Goal: Information Seeking & Learning: Understand process/instructions

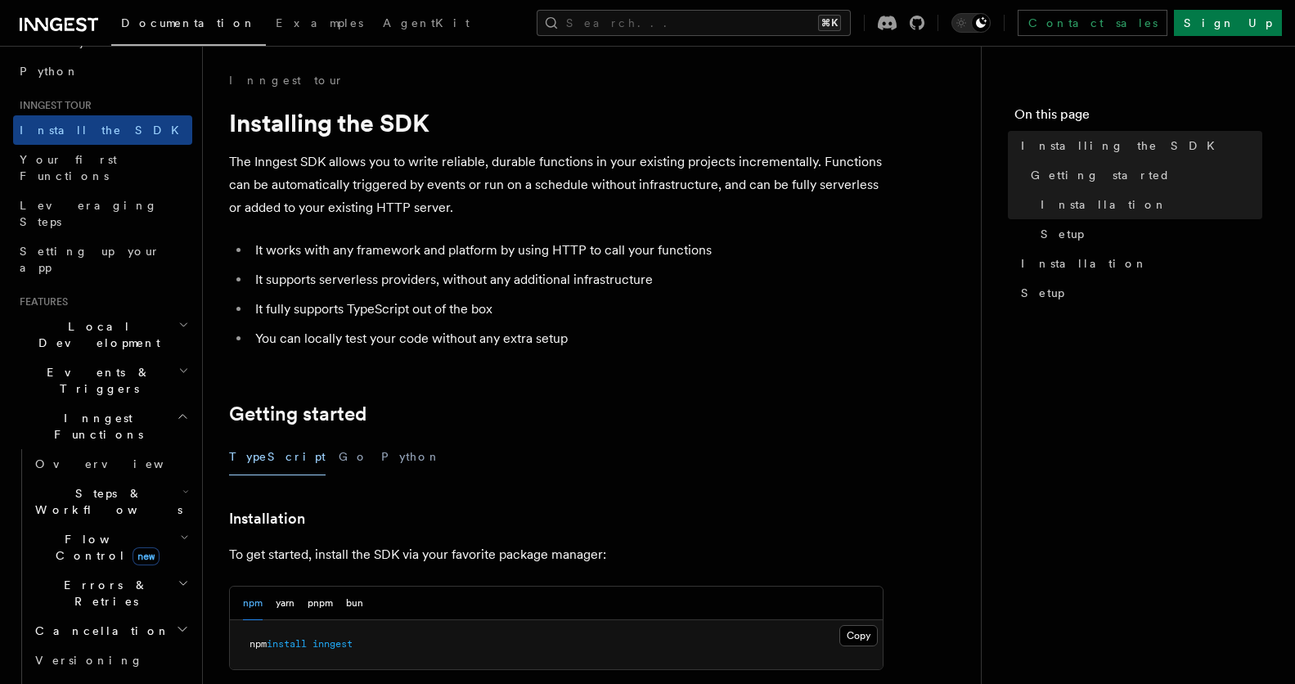
scroll to position [142, 0]
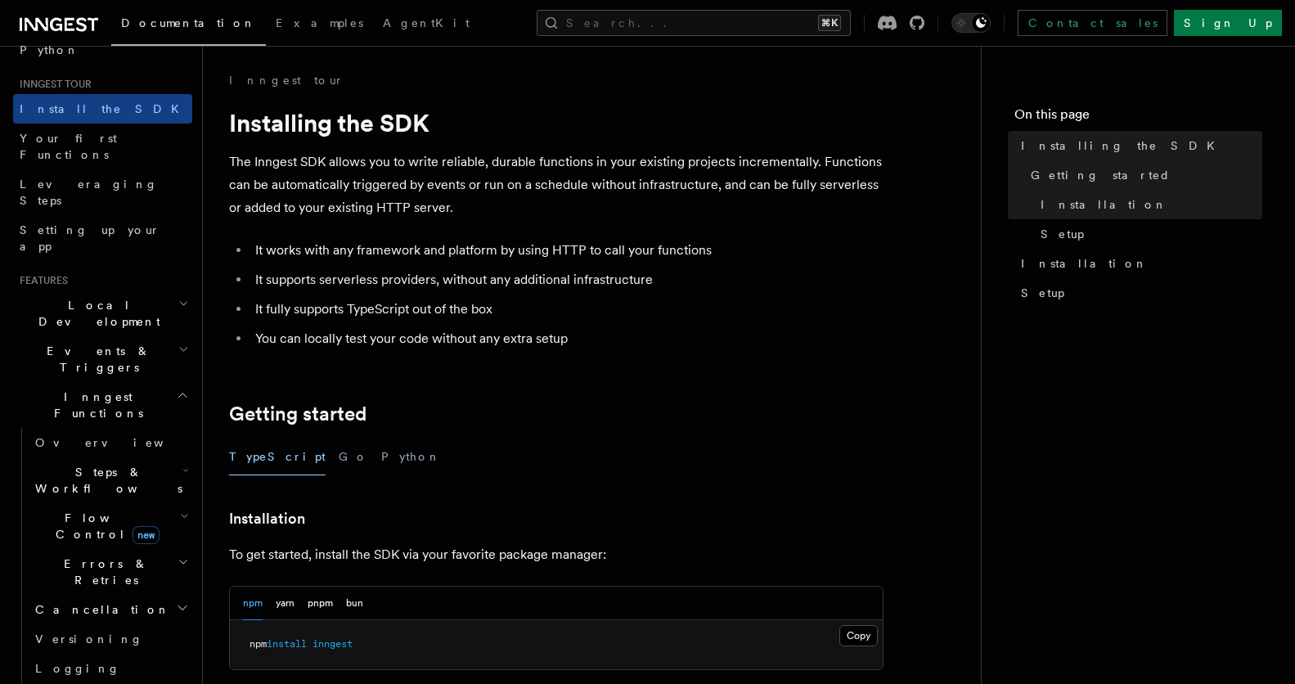
click at [130, 336] on h2 "Events & Triggers" at bounding box center [102, 359] width 179 height 46
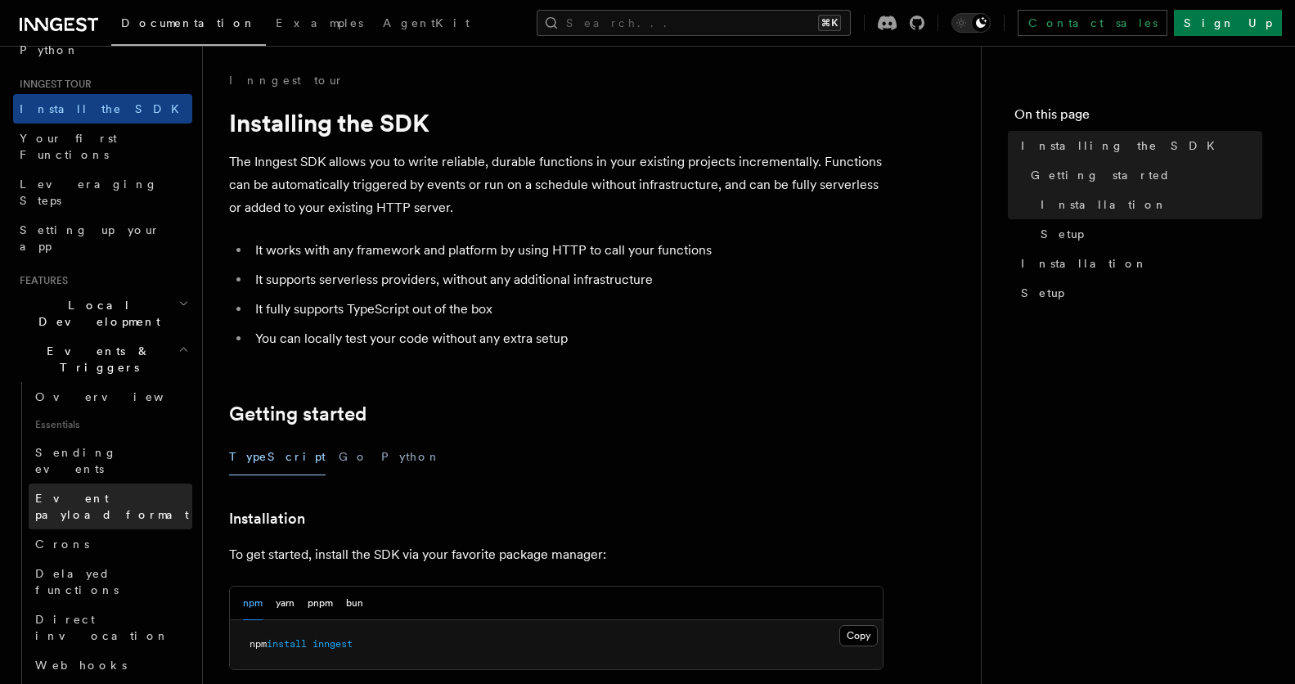
click at [94, 492] on span "Event payload format" at bounding box center [112, 506] width 154 height 29
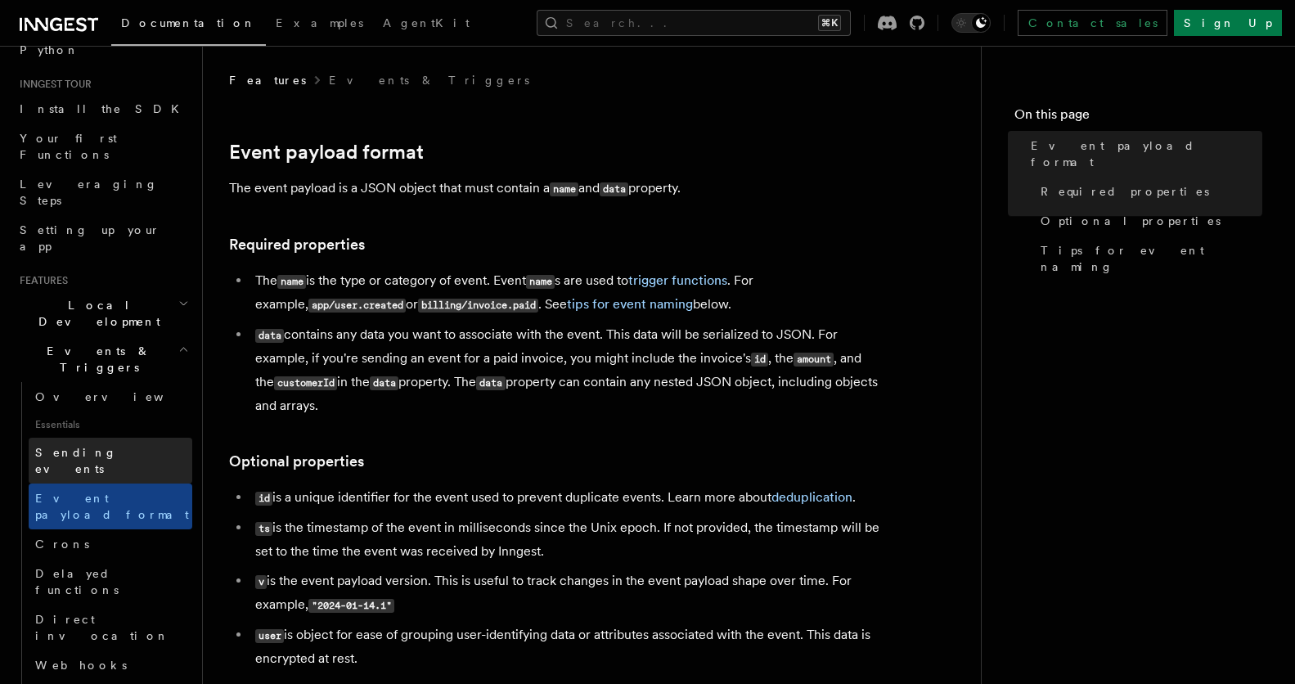
click at [104, 438] on link "Sending events" at bounding box center [111, 461] width 164 height 46
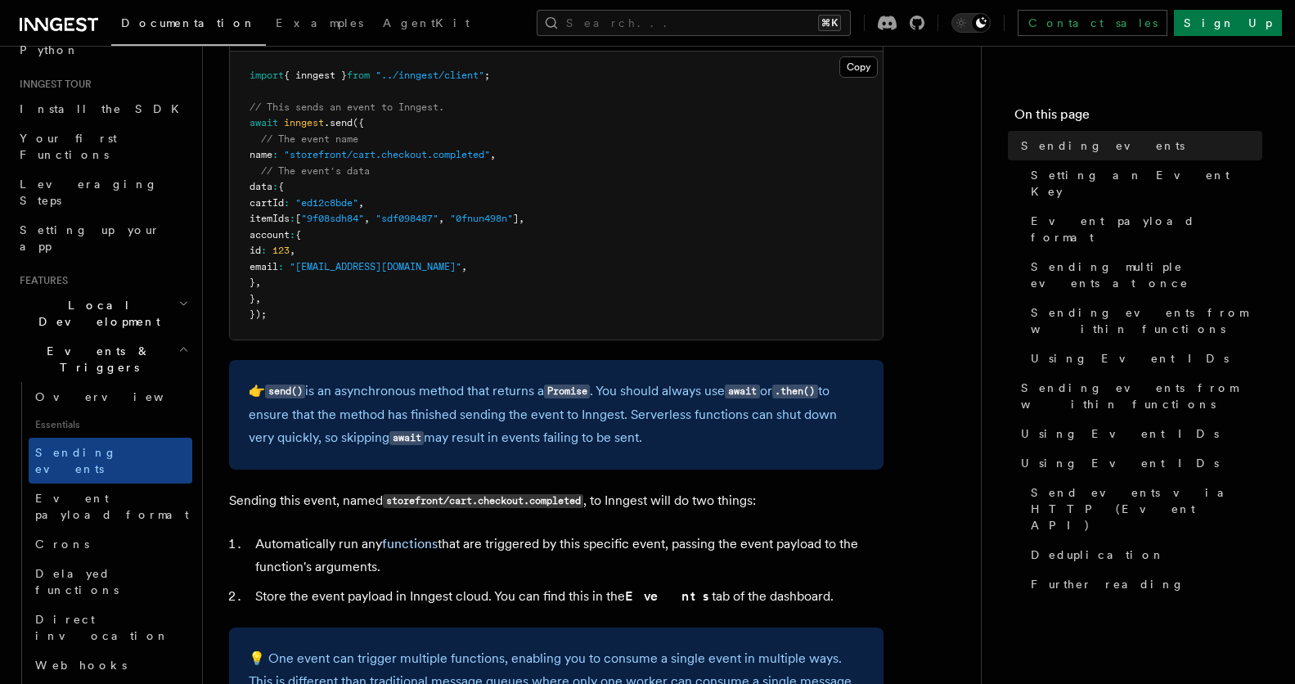
scroll to position [560, 0]
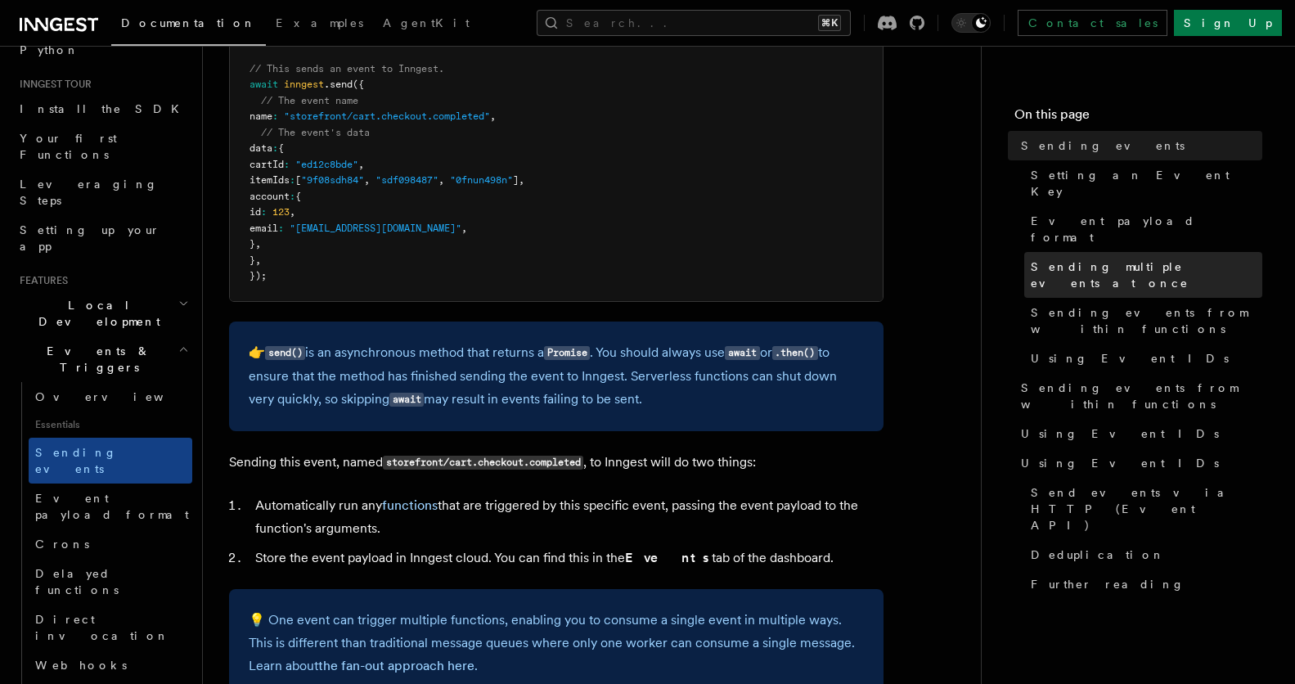
click at [1089, 259] on span "Sending multiple events at once" at bounding box center [1147, 275] width 232 height 33
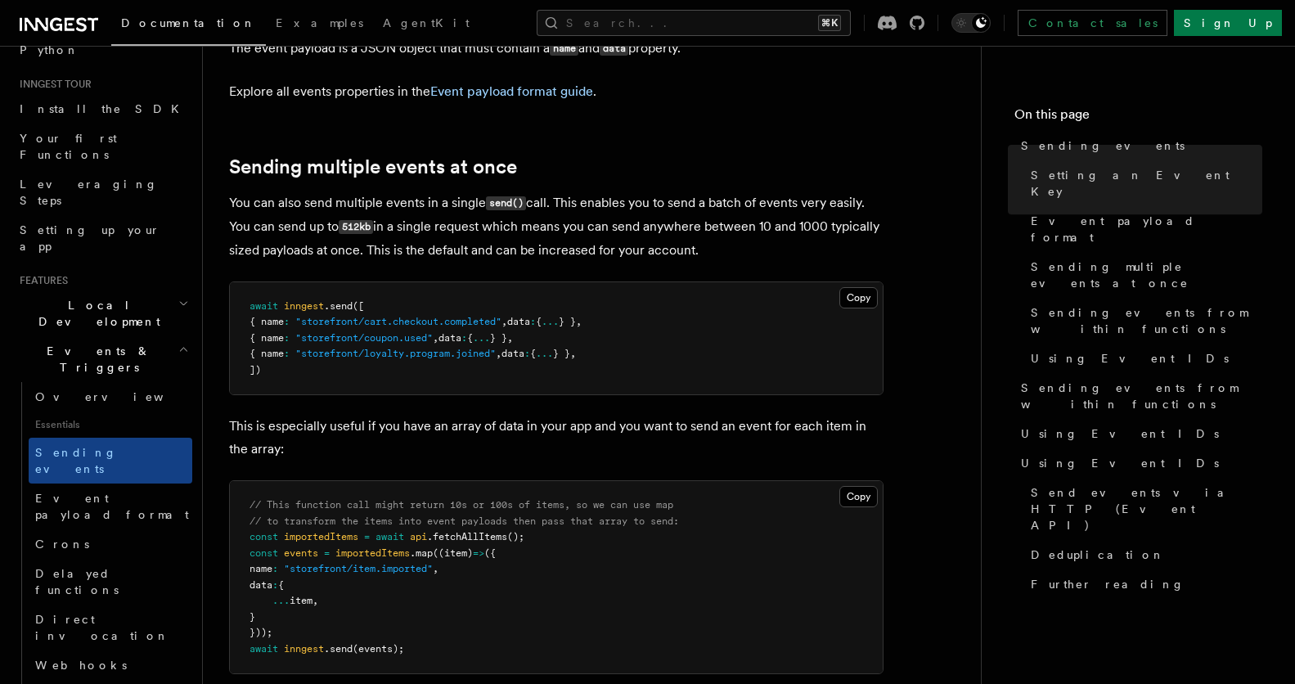
scroll to position [1915, 0]
